Goal: Task Accomplishment & Management: Use online tool/utility

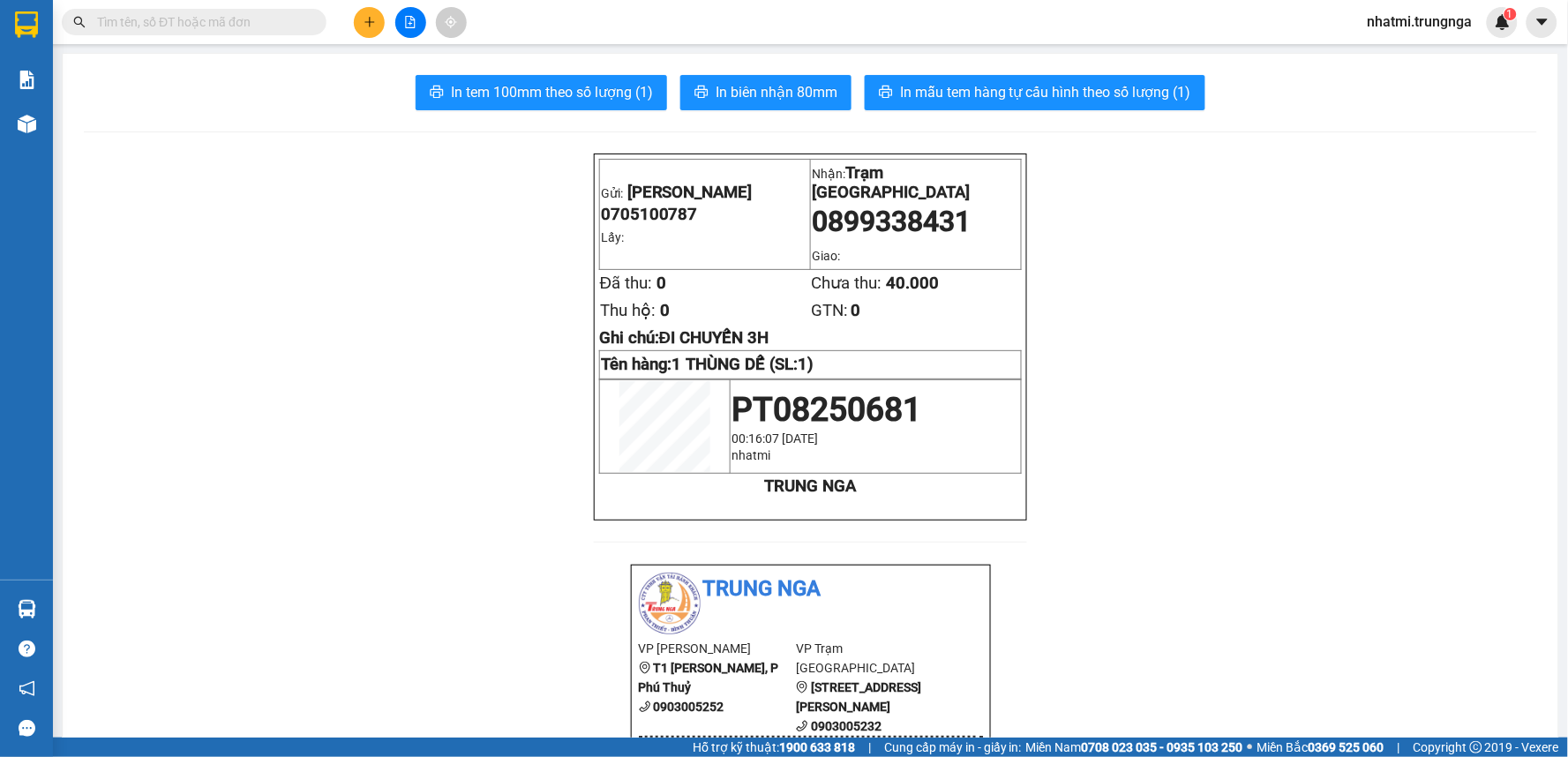
scroll to position [98, 0]
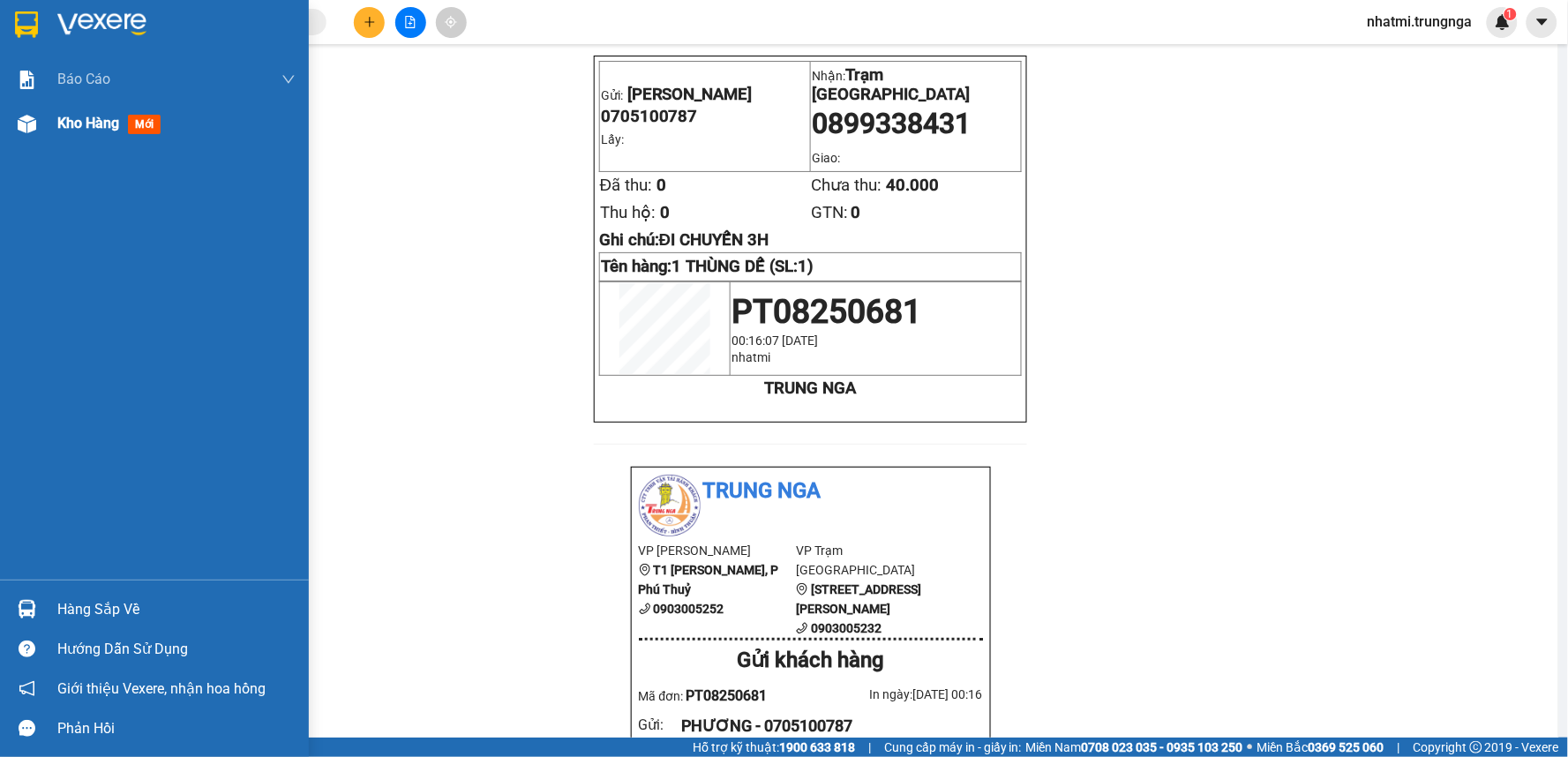
click at [103, 132] on span "Kho hàng" at bounding box center [87, 123] width 61 height 17
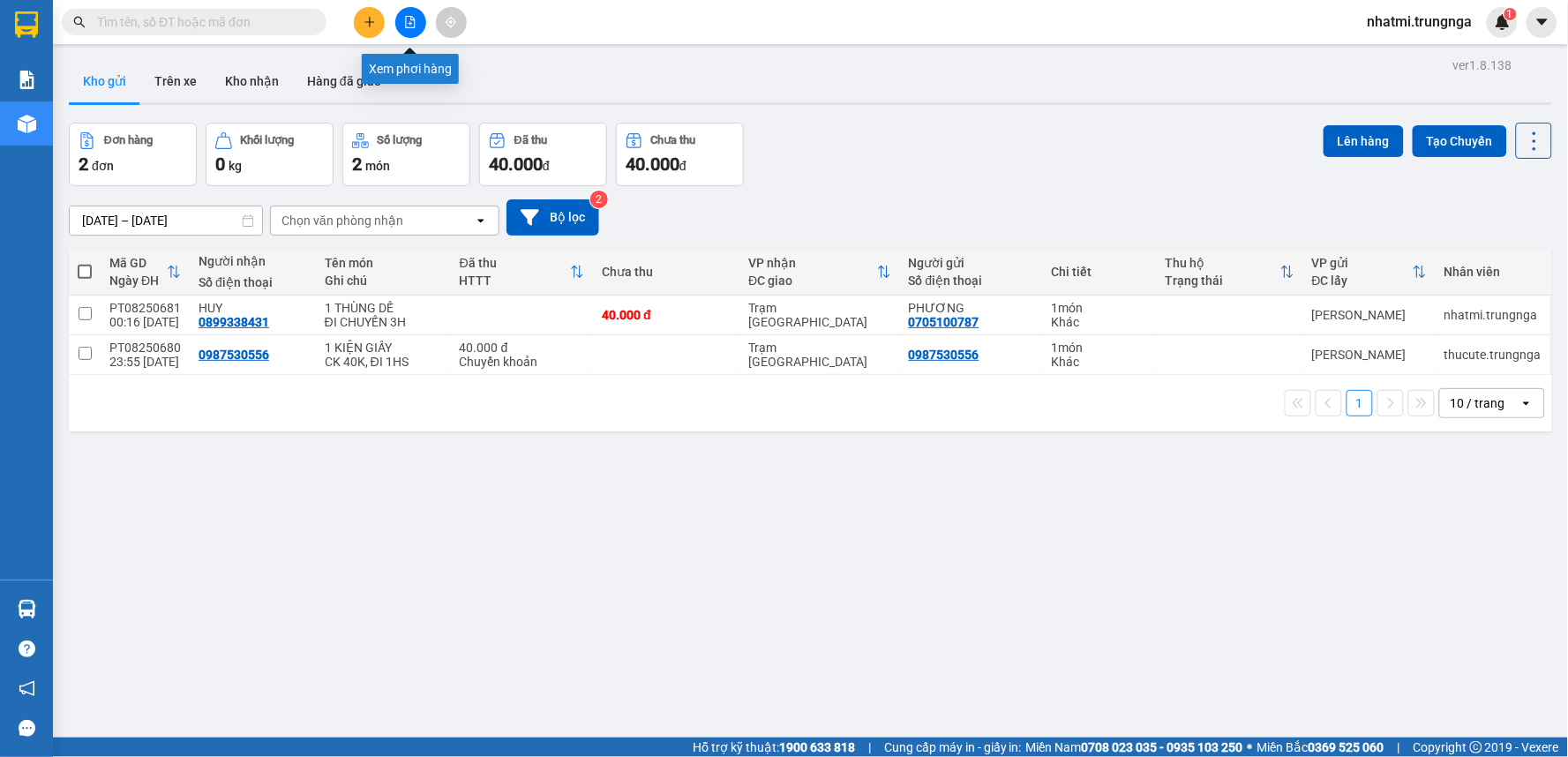
click at [406, 25] on icon "file-add" at bounding box center [410, 22] width 10 height 12
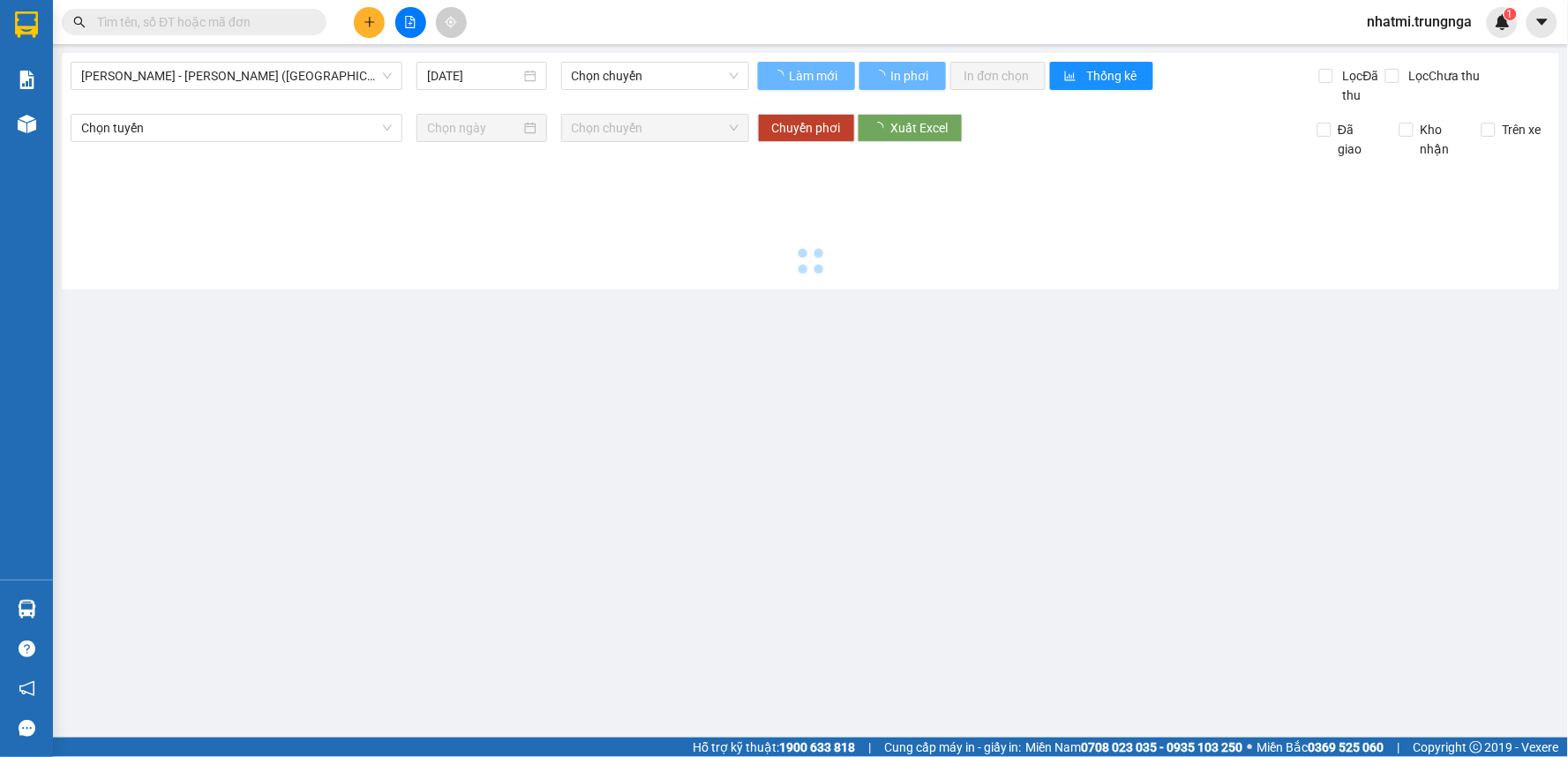
type input "[DATE]"
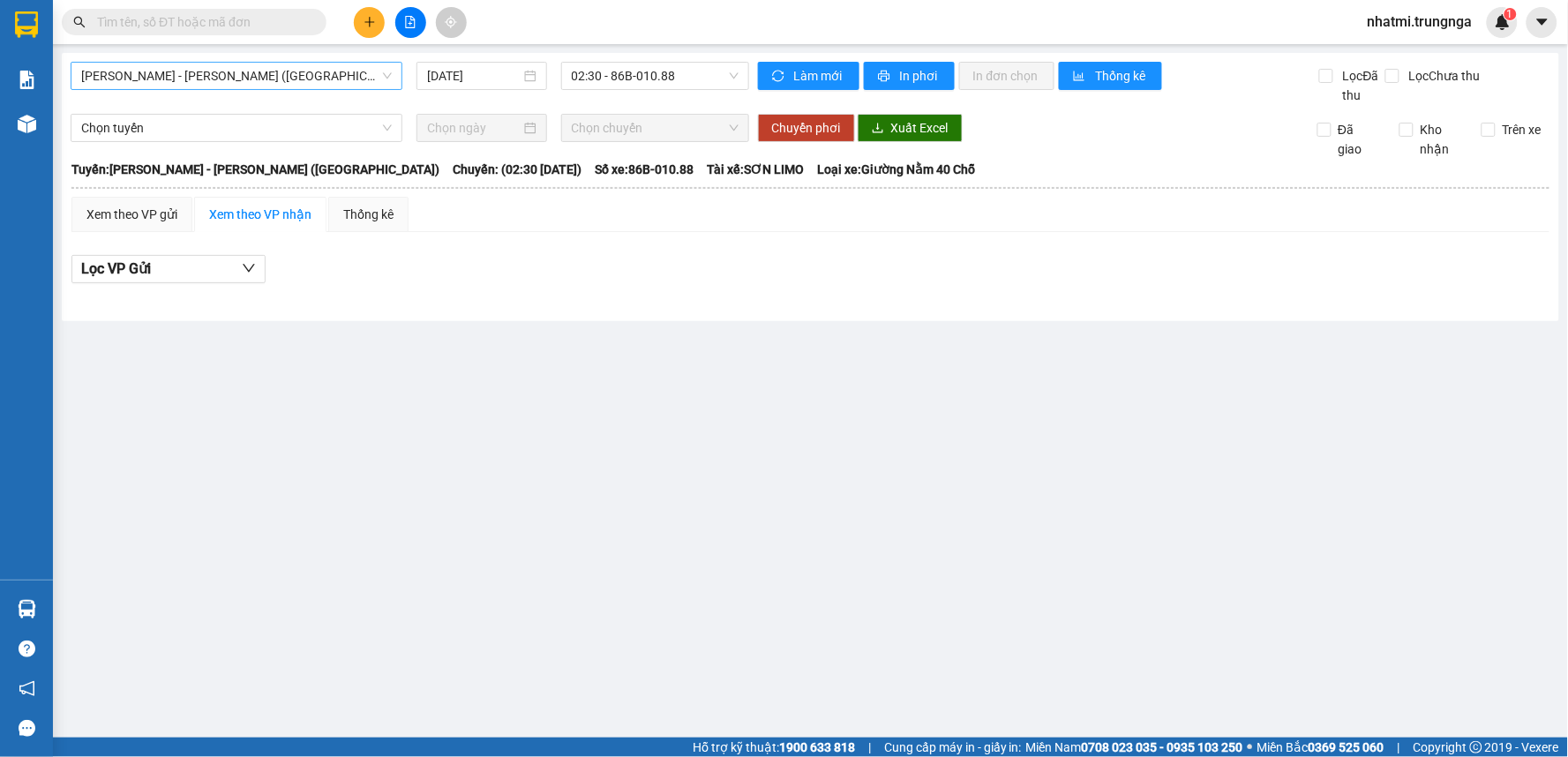
click at [310, 82] on span "[PERSON_NAME] - [PERSON_NAME] ([GEOGRAPHIC_DATA])" at bounding box center [236, 76] width 311 height 27
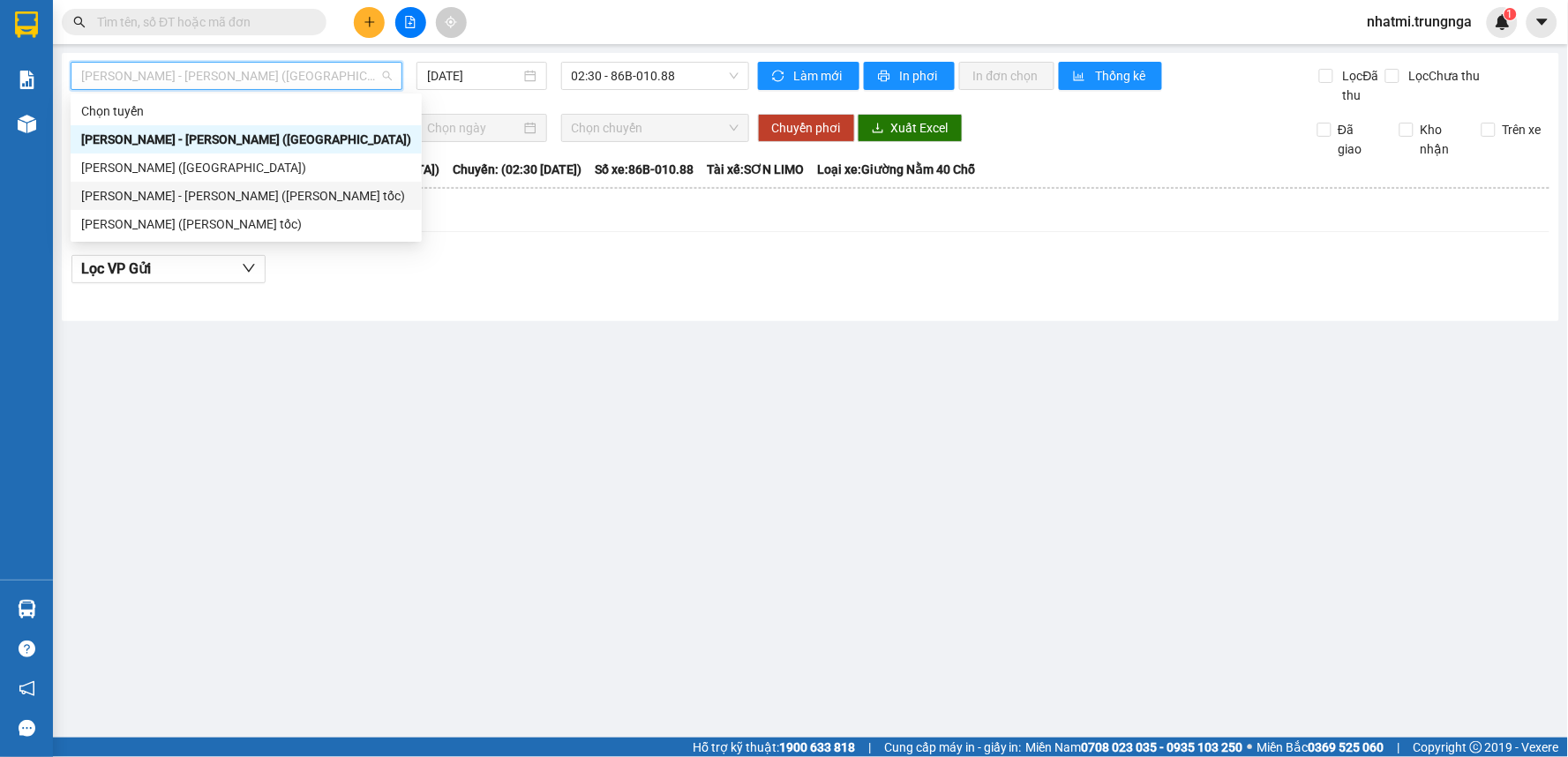
click at [228, 201] on div "[PERSON_NAME] - [PERSON_NAME] ([PERSON_NAME] tốc)" at bounding box center [246, 196] width 330 height 20
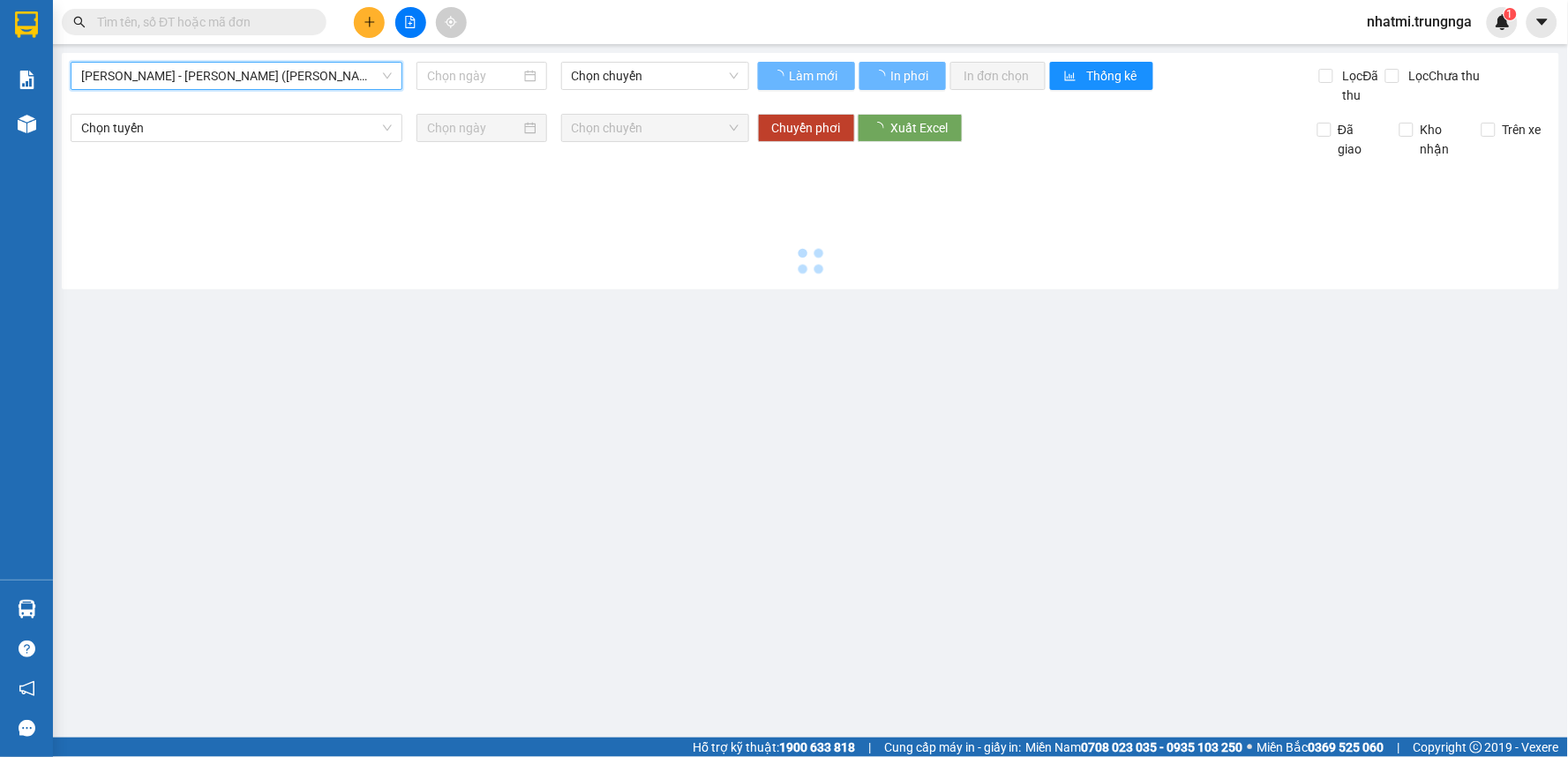
type input "[DATE]"
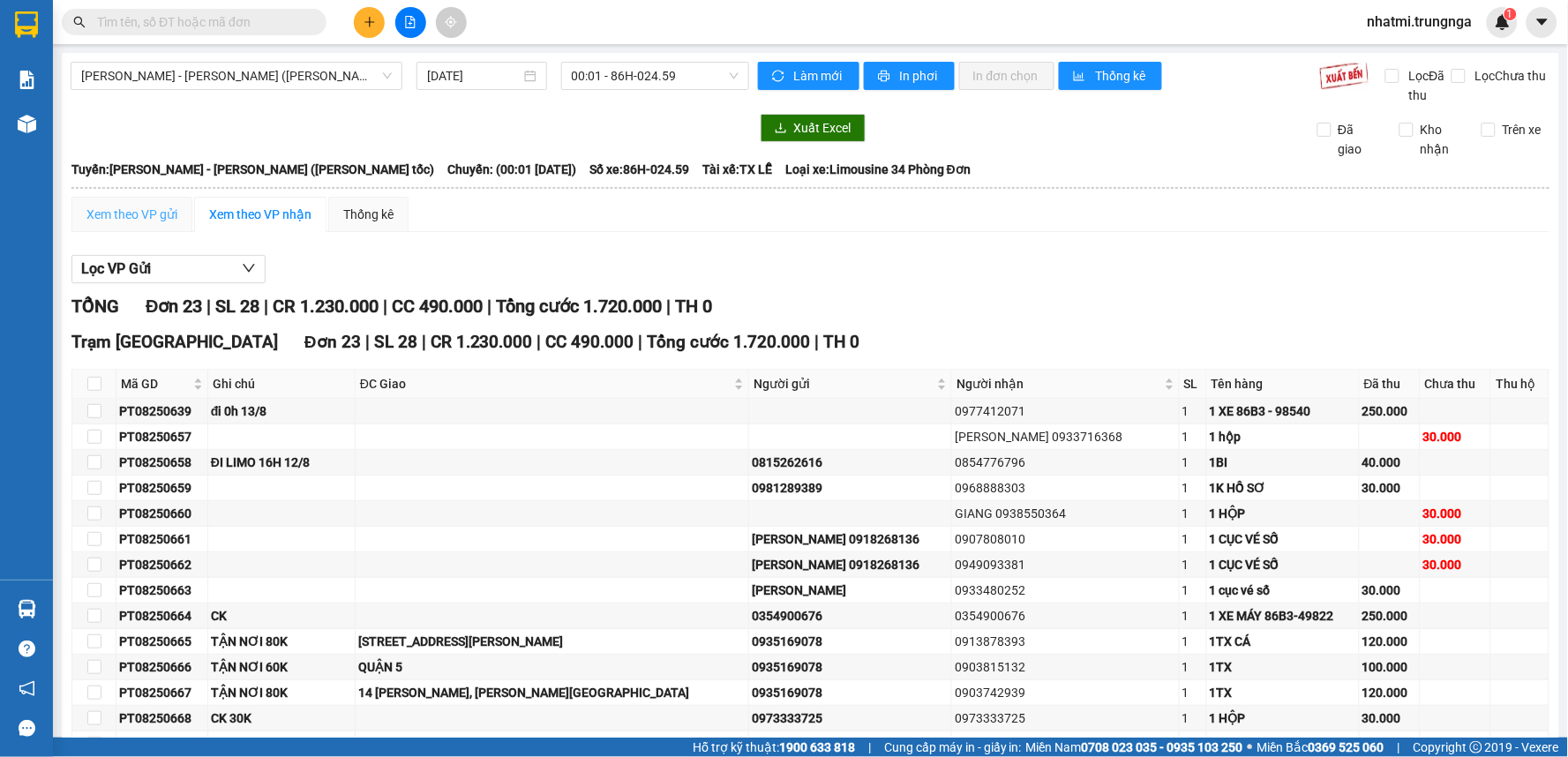
click at [125, 224] on div "Xem theo VP gửi" at bounding box center [132, 214] width 121 height 36
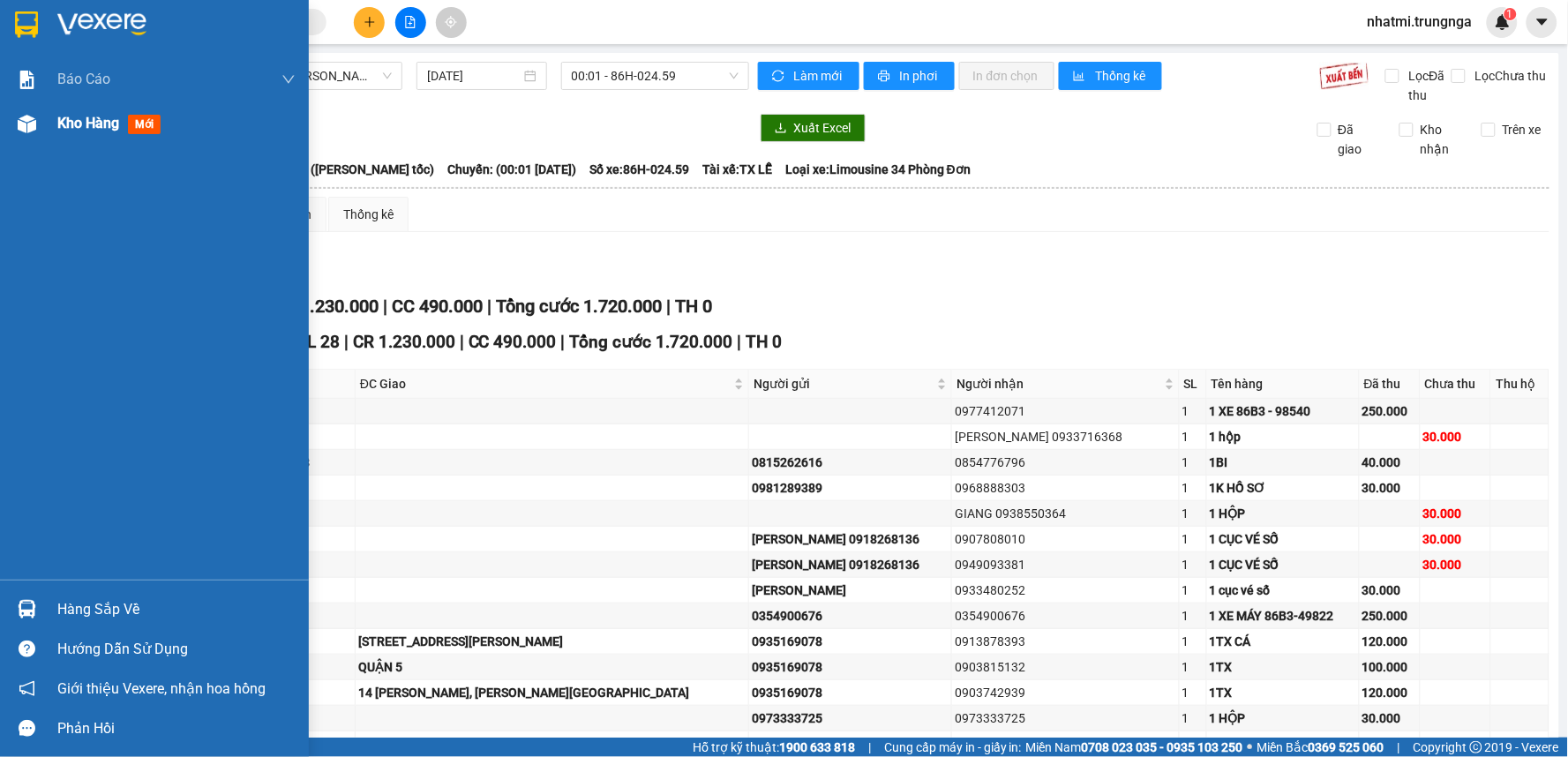
click at [45, 121] on div "Kho hàng mới" at bounding box center [154, 124] width 309 height 44
